Goal: Task Accomplishment & Management: Manage account settings

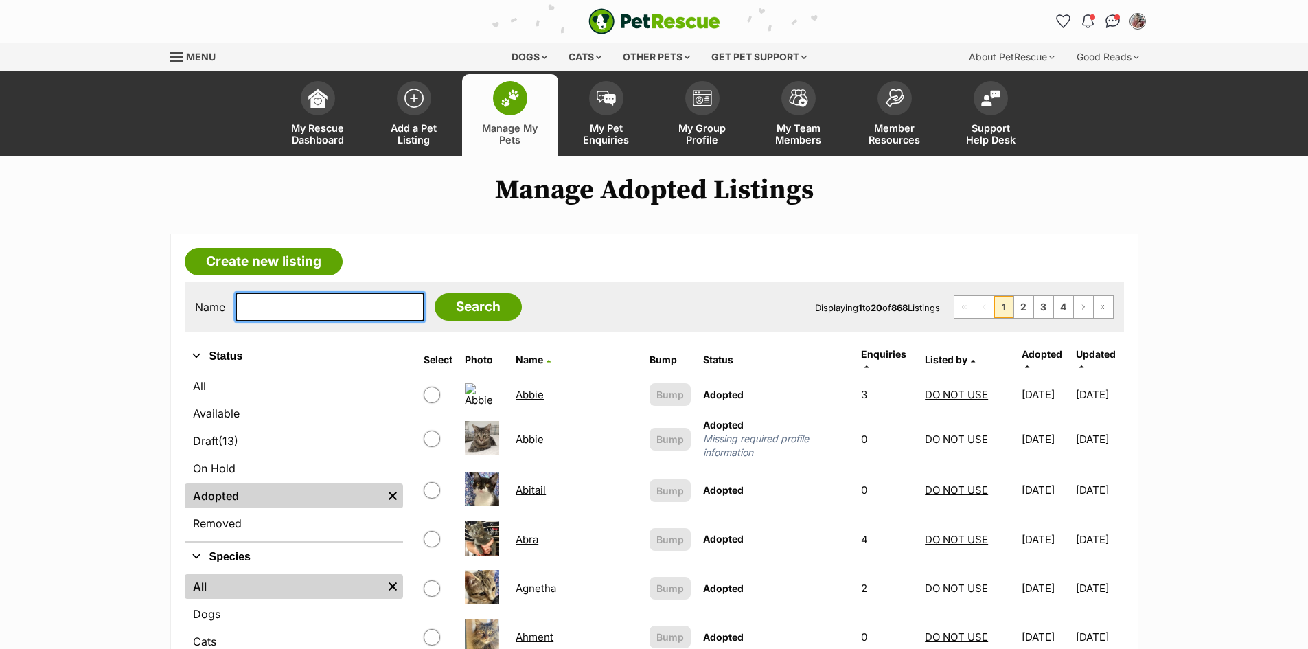
click at [358, 302] on input "text" at bounding box center [330, 306] width 189 height 29
type input "Vegemite"
click at [435, 293] on input "Search" at bounding box center [478, 306] width 87 height 27
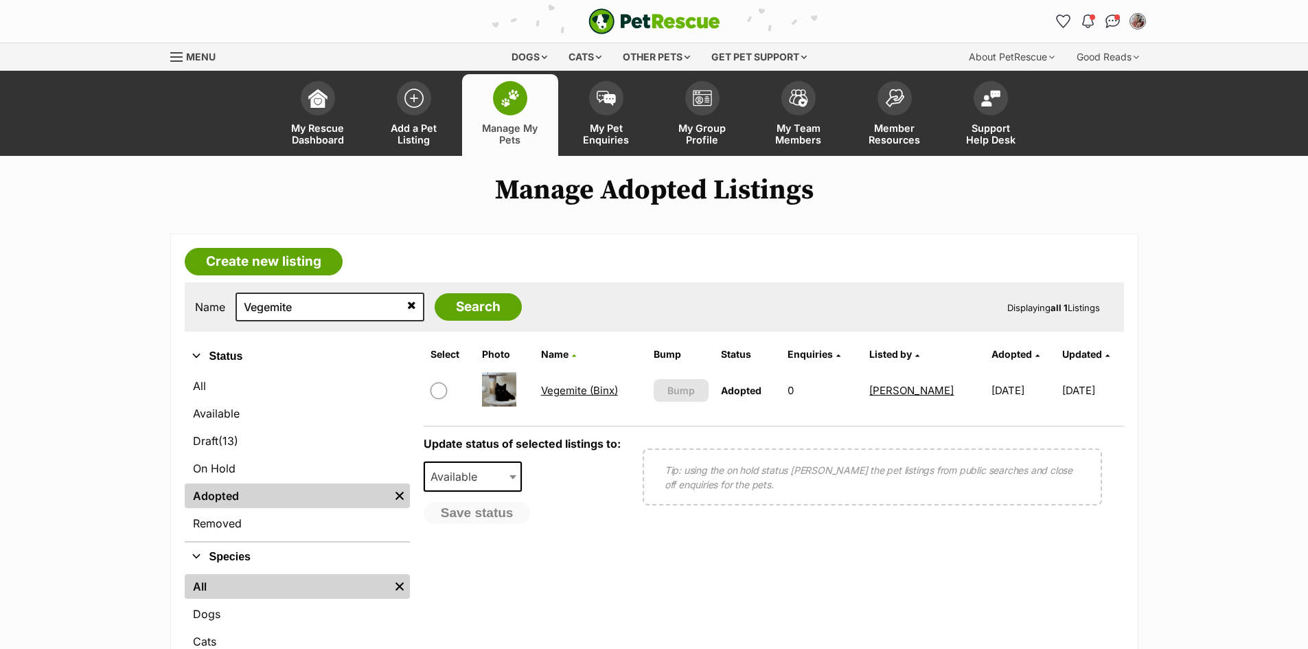
click at [407, 307] on icon at bounding box center [411, 304] width 9 height 11
drag, startPoint x: 52, startPoint y: 165, endPoint x: 14, endPoint y: 7, distance: 163.2
